Goal: Transaction & Acquisition: Purchase product/service

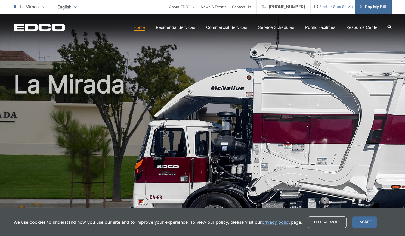
click at [377, 9] on span "Pay My Bill" at bounding box center [373, 7] width 26 height 7
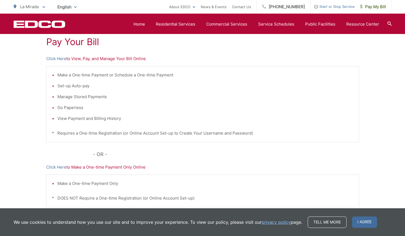
scroll to position [104, 0]
click at [52, 58] on link "Click Here" at bounding box center [56, 59] width 20 height 7
click at [60, 167] on link "Click Here" at bounding box center [56, 168] width 20 height 7
